Goal: Task Accomplishment & Management: Use online tool/utility

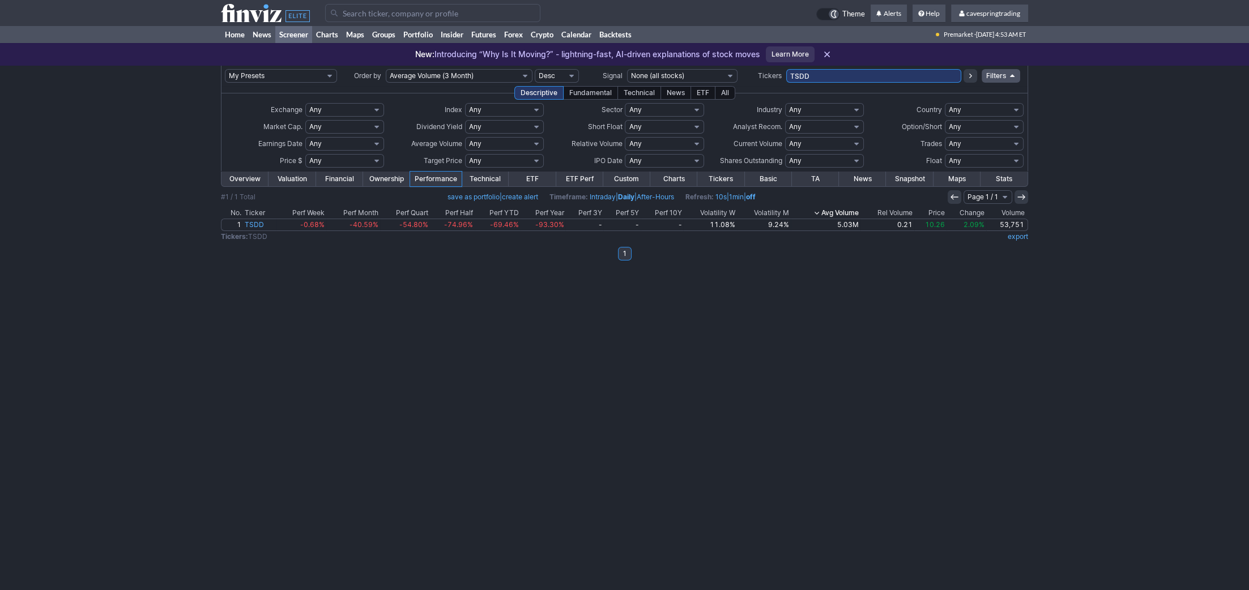
drag, startPoint x: 844, startPoint y: 80, endPoint x: 691, endPoint y: 73, distance: 153.1
click at [786, 73] on input "TSDD" at bounding box center [873, 76] width 175 height 14
type input "mj,weat"
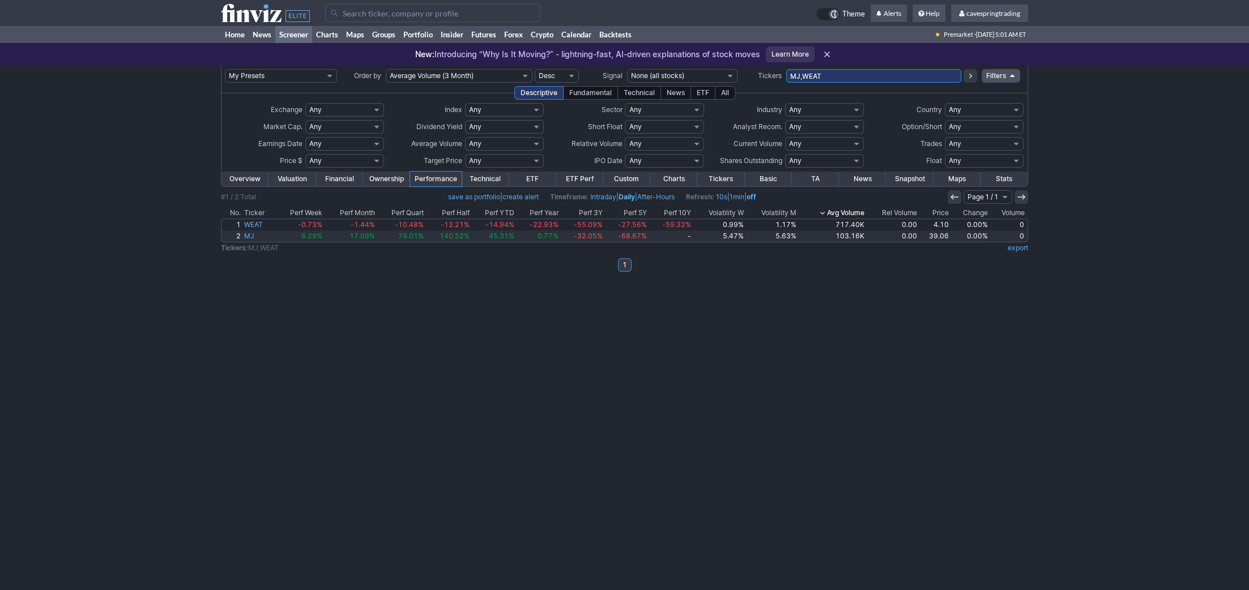
click at [847, 75] on input "MJ,WEAT" at bounding box center [873, 76] width 175 height 14
type input "mexx,flmx,tsmx,seth,ceth,mj,sdp,etu,etq,"
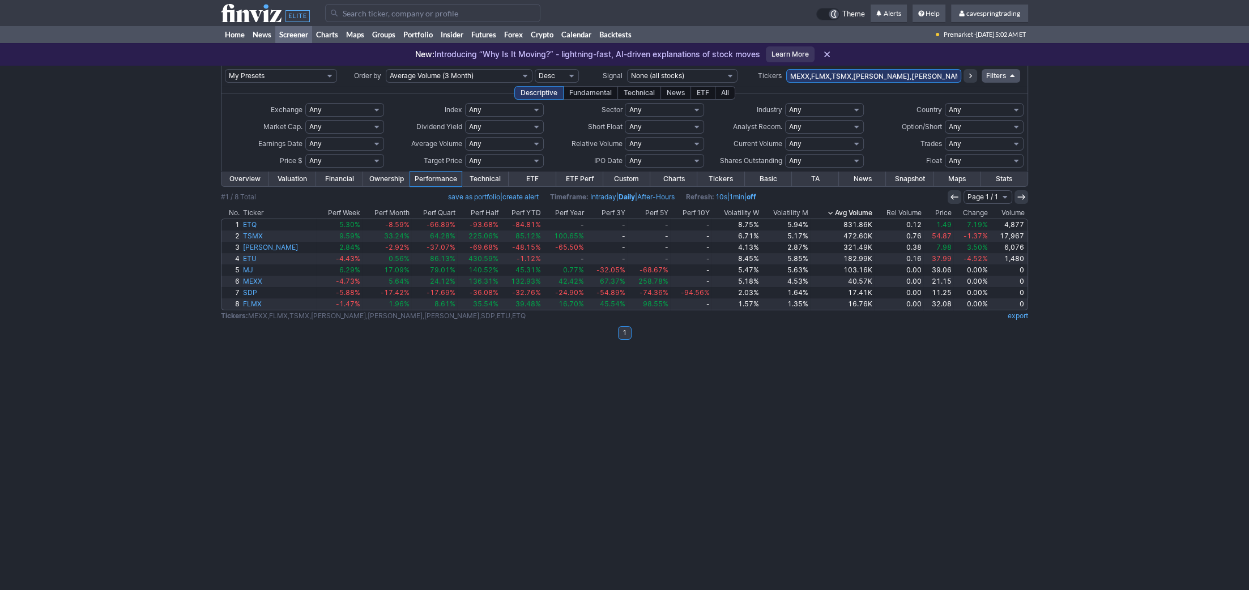
click at [935, 80] on input "MEXX,FLMX,TSMX,[PERSON_NAME],[PERSON_NAME],[PERSON_NAME],SDP,ETU,ETQ" at bounding box center [873, 76] width 175 height 14
type input "etht,eeth,btu"
